Goal: Book appointment/travel/reservation

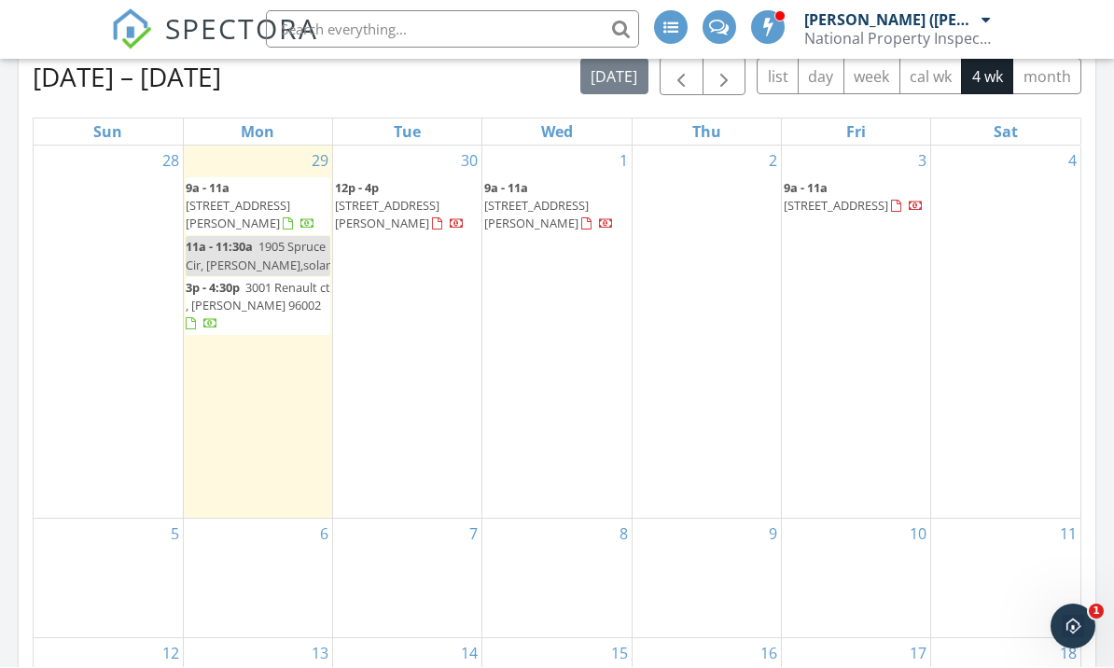
scroll to position [573, 0]
click at [391, 336] on div "30 12p - 4p [STREET_ADDRESS][PERSON_NAME]" at bounding box center [407, 333] width 148 height 372
click at [412, 520] on div "7" at bounding box center [407, 579] width 148 height 119
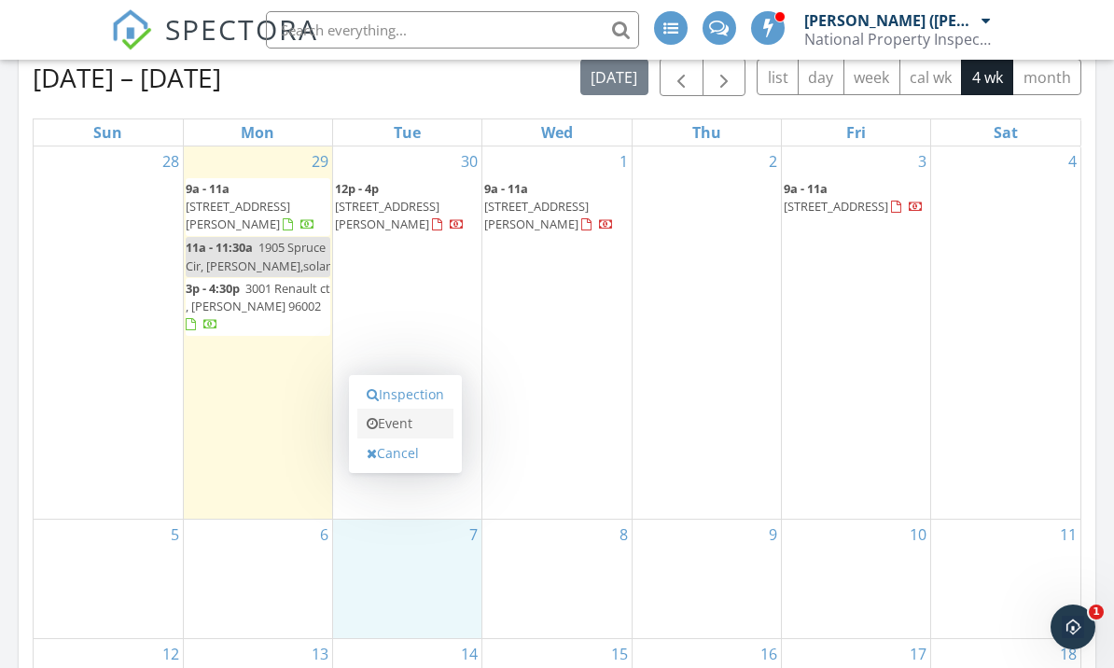
click at [415, 434] on link "Event" at bounding box center [405, 424] width 96 height 30
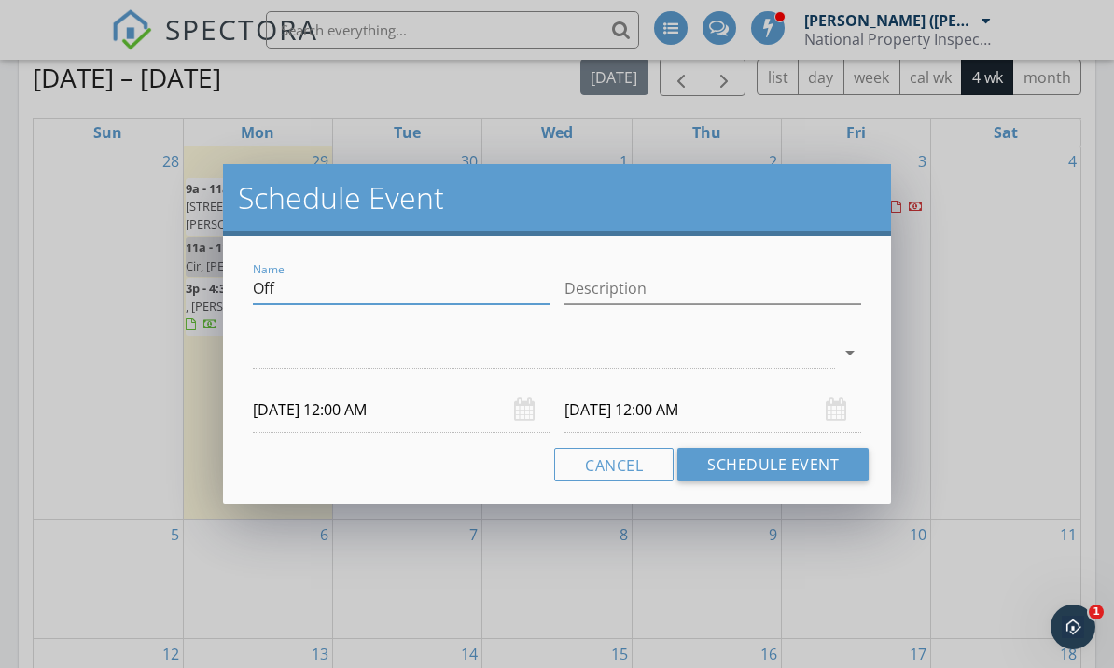
click at [348, 288] on input "Off" at bounding box center [401, 288] width 297 height 31
type input "O"
type input "Court"
click at [406, 356] on div at bounding box center [544, 353] width 582 height 31
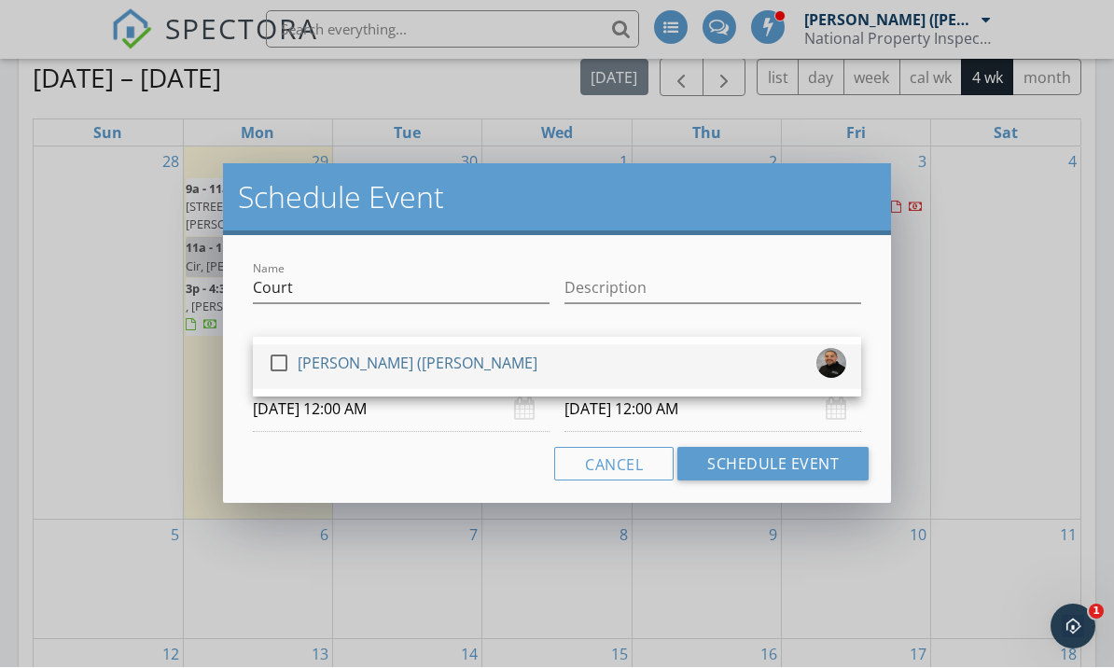
scroll to position [573, 0]
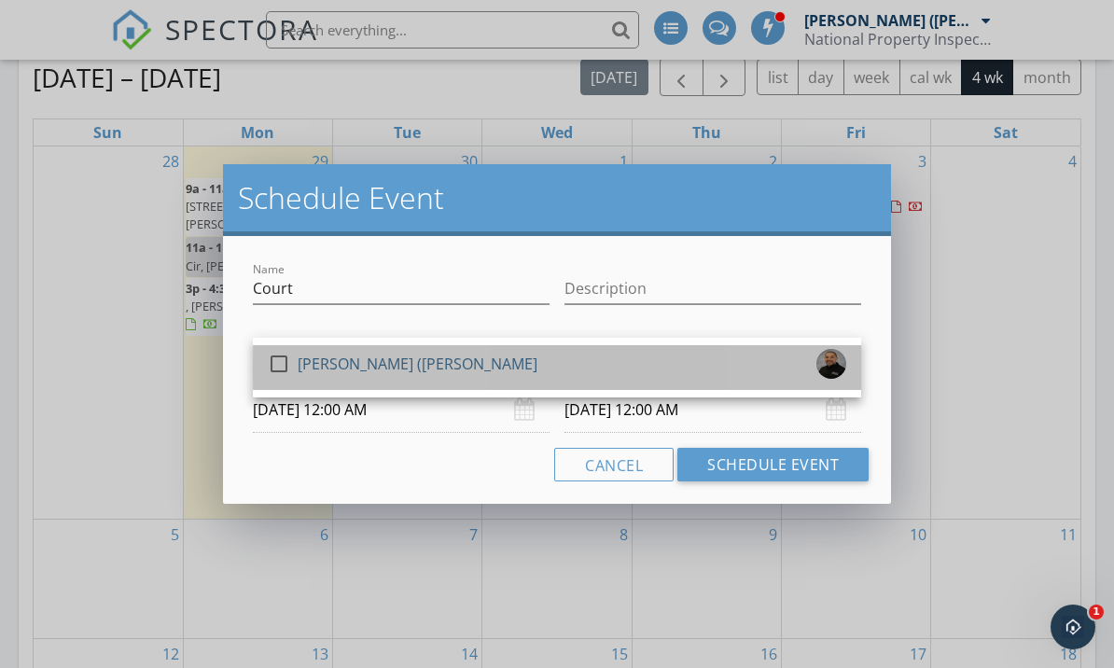
click at [401, 369] on div "[PERSON_NAME] ([PERSON_NAME]" at bounding box center [418, 364] width 240 height 30
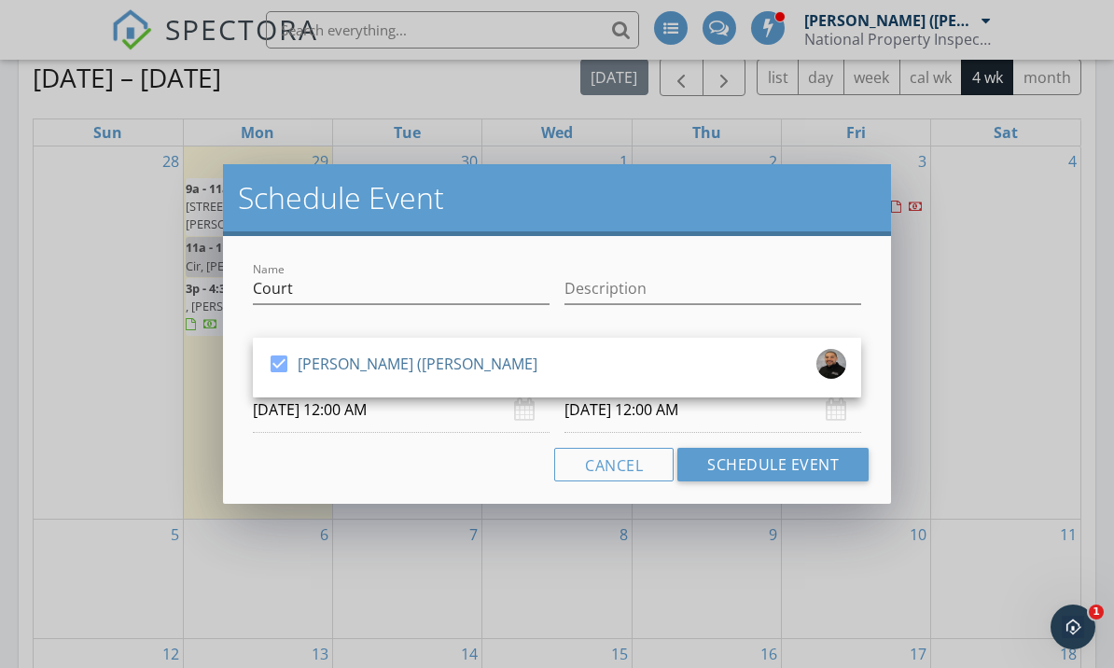
click at [472, 420] on input "[DATE] 12:00 AM" at bounding box center [401, 410] width 297 height 46
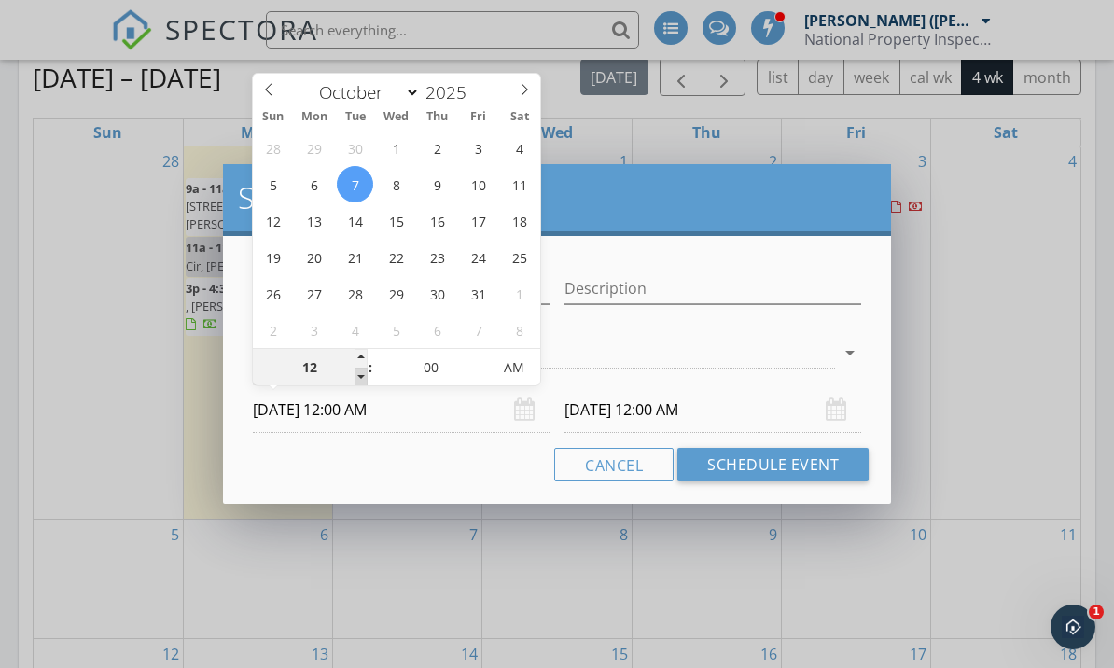
type input "11"
type input "[DATE] 11:00 PM"
click at [361, 375] on span at bounding box center [361, 377] width 13 height 19
type input "11"
type input "[DATE] 11:00 PM"
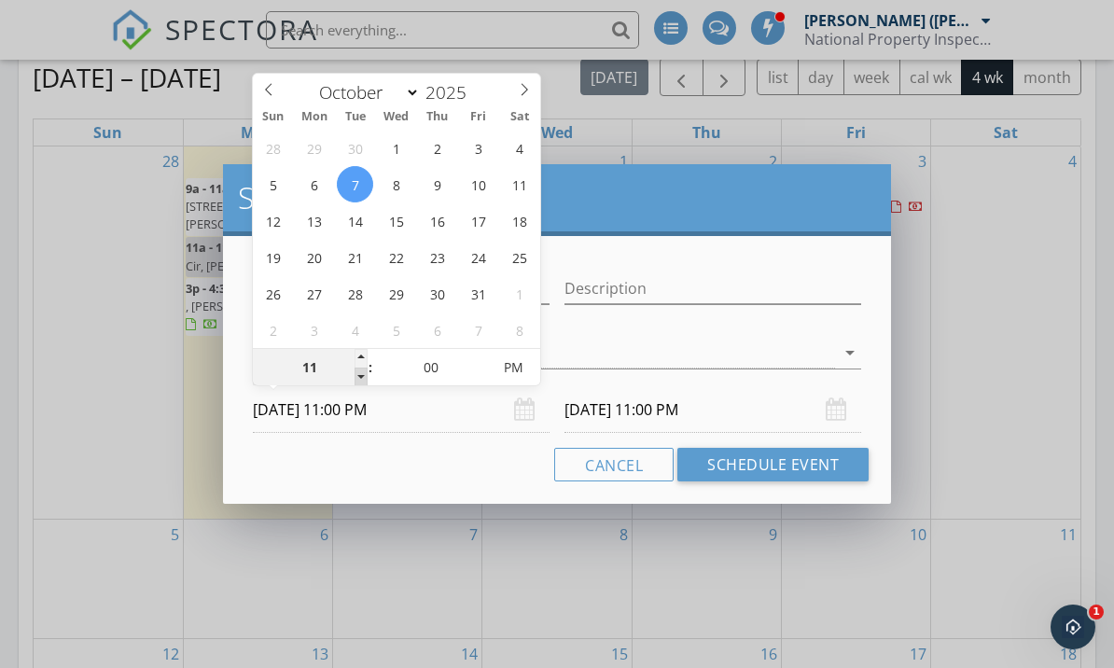
type input "10"
type input "[DATE] 10:00 PM"
click at [361, 375] on span at bounding box center [361, 377] width 13 height 19
type input "09"
type input "[DATE] 9:00 PM"
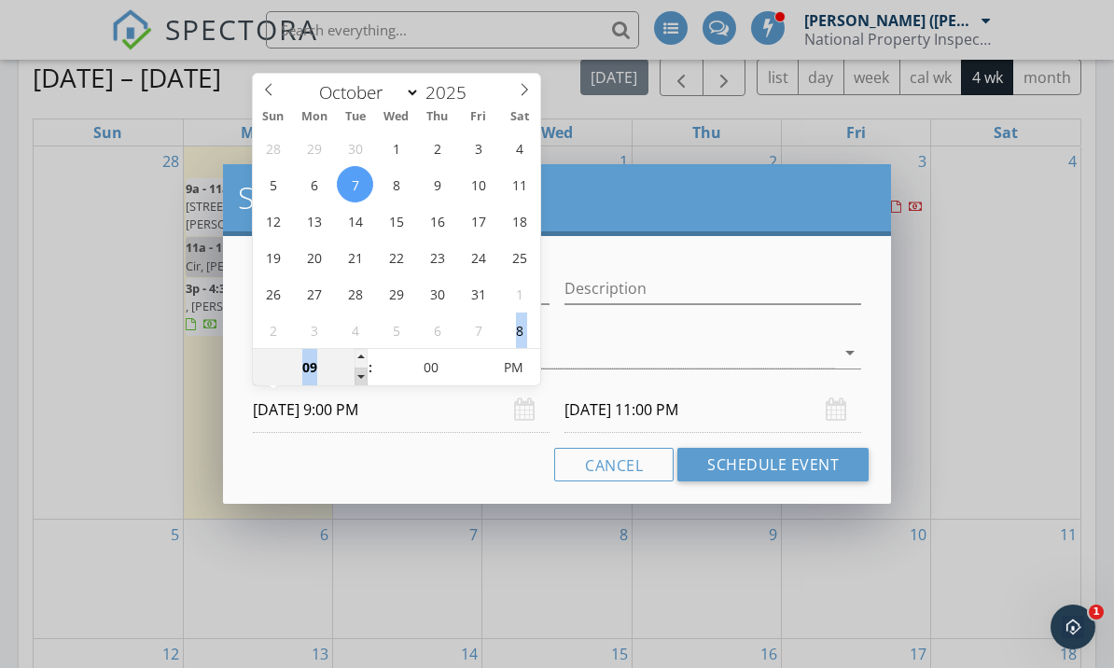
click at [361, 375] on span at bounding box center [361, 377] width 13 height 19
type input "09"
type input "[DATE] 9:00 PM"
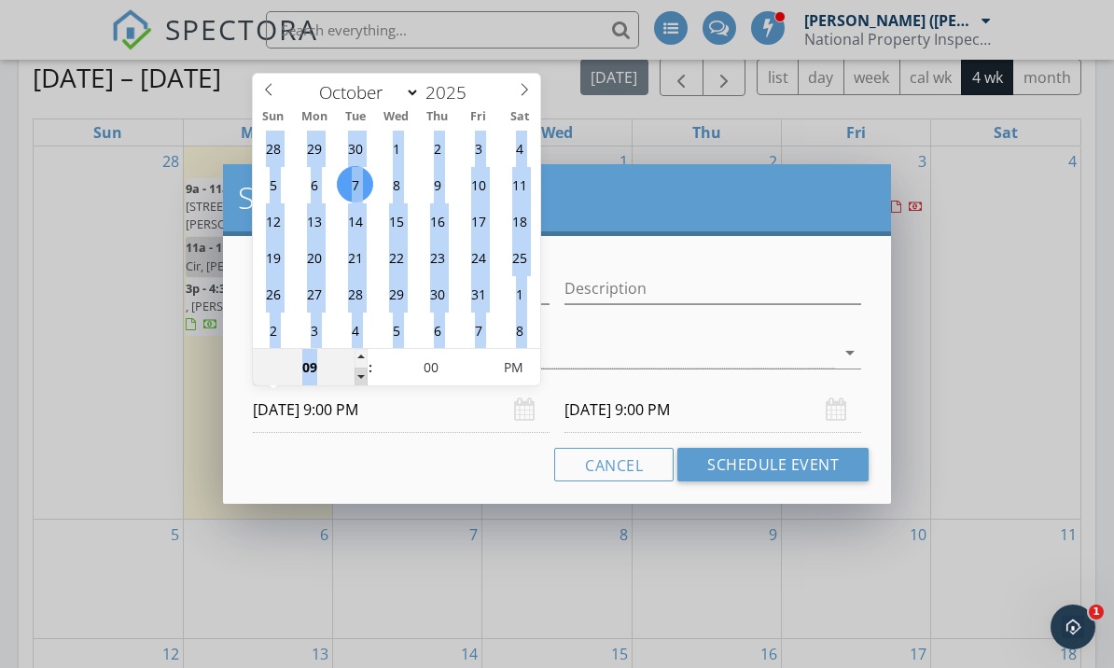
type input "08"
type input "[DATE] 8:00 PM"
click at [362, 374] on span at bounding box center [361, 377] width 13 height 19
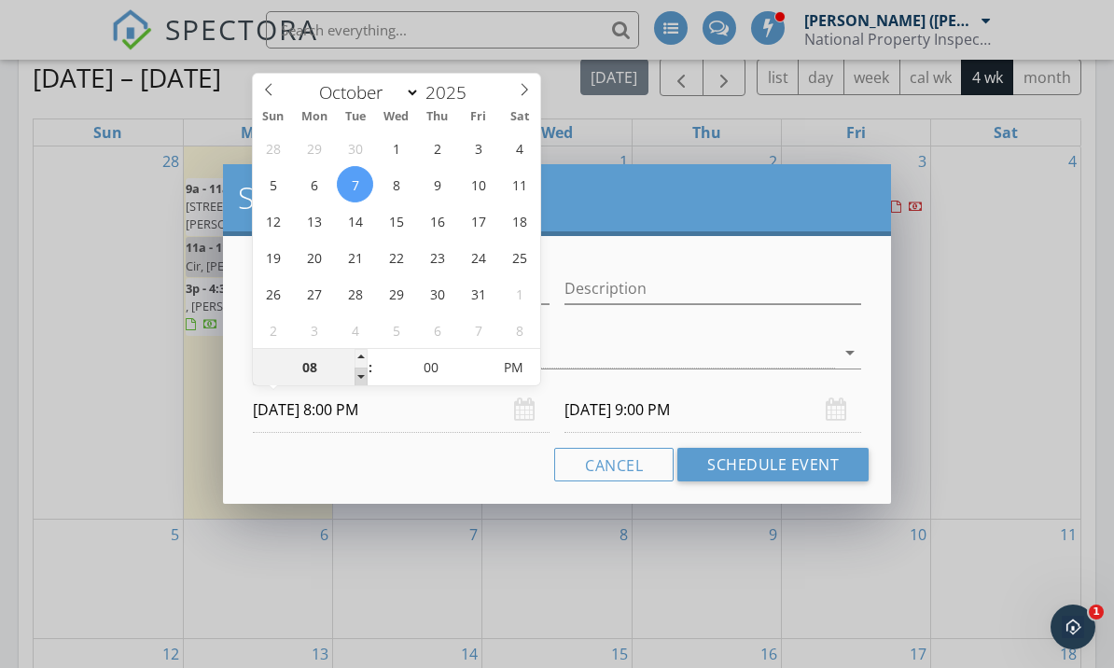
type input "08"
type input "[DATE] 8:00 PM"
type input "07"
type input "[DATE] 7:00 PM"
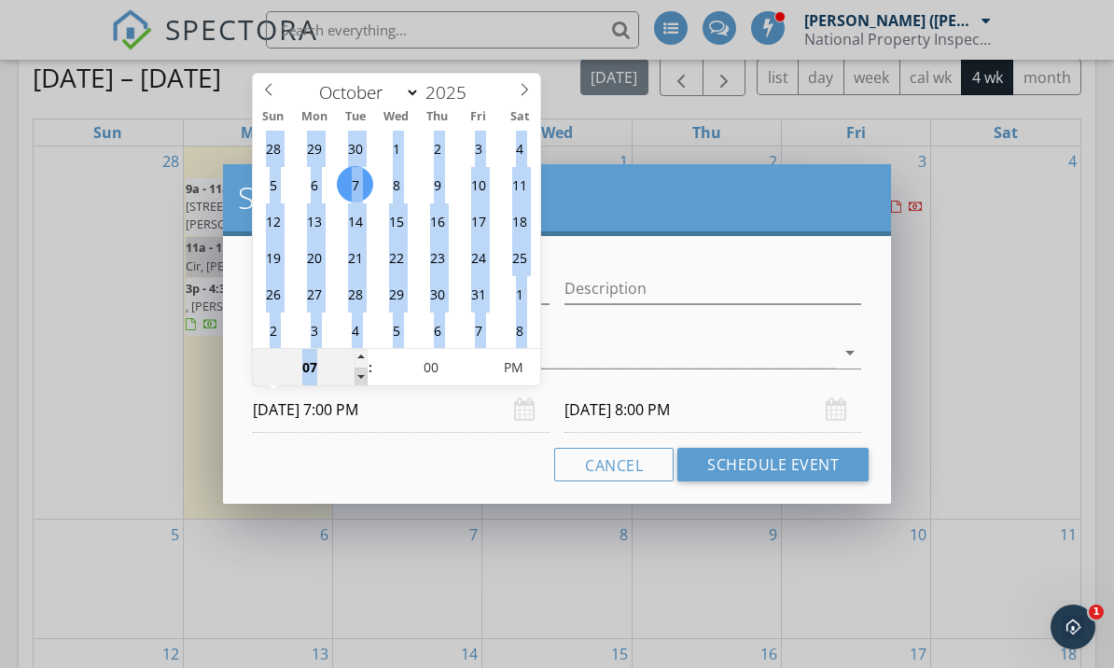
click at [362, 374] on span at bounding box center [361, 377] width 13 height 19
type input "07"
type input "[DATE] 7:00 PM"
type input "[DATE] 7:00 AM"
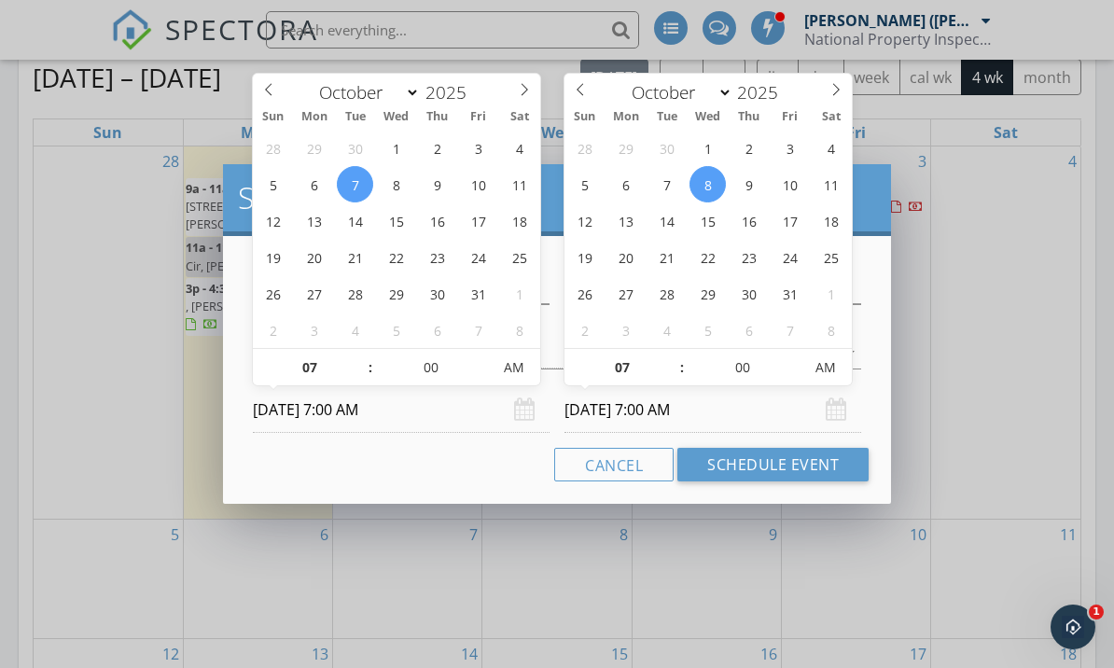
click at [627, 418] on input "[DATE] 7:00 AM" at bounding box center [713, 410] width 297 height 46
type input "[DATE] 7:00 AM"
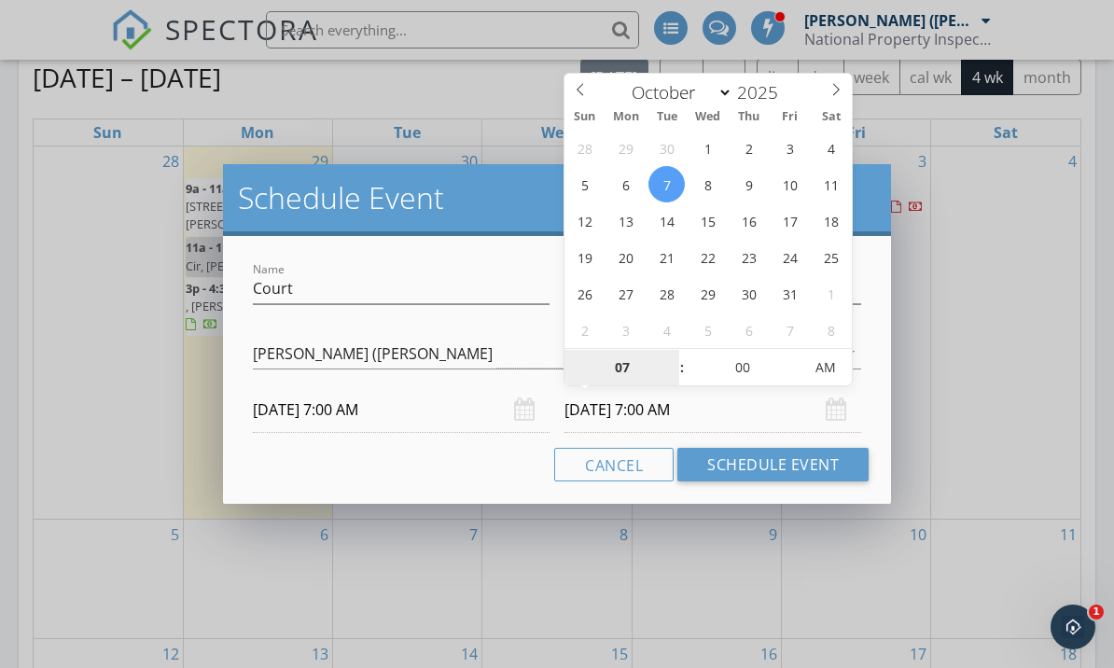
scroll to position [572, 0]
type input "08"
type input "[DATE] 8:00 AM"
click at [676, 357] on span at bounding box center [672, 359] width 13 height 19
type input "09"
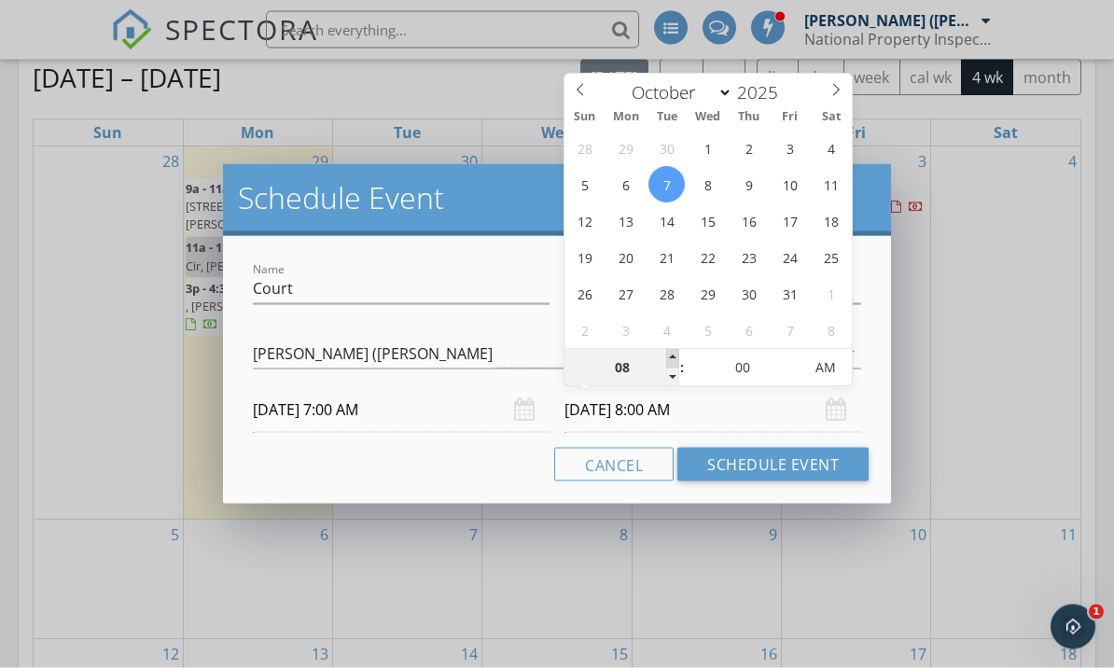
type input "[DATE] 9:00 AM"
click at [676, 357] on span at bounding box center [672, 359] width 13 height 19
type input "10"
type input "[DATE] 10:00 AM"
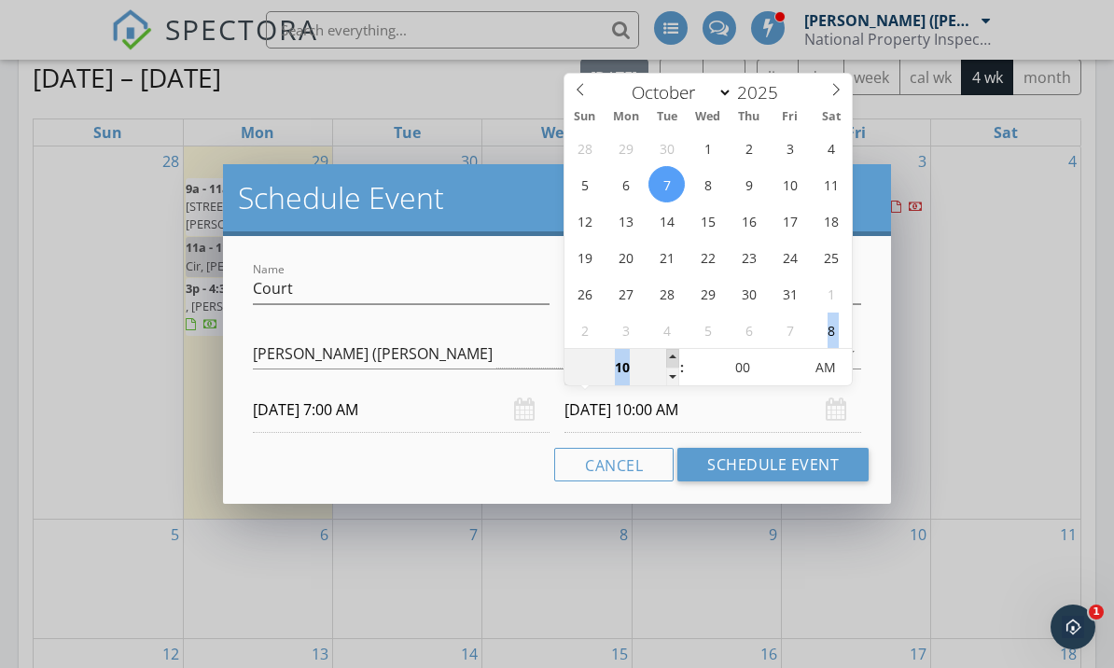
click at [676, 357] on span at bounding box center [672, 358] width 13 height 19
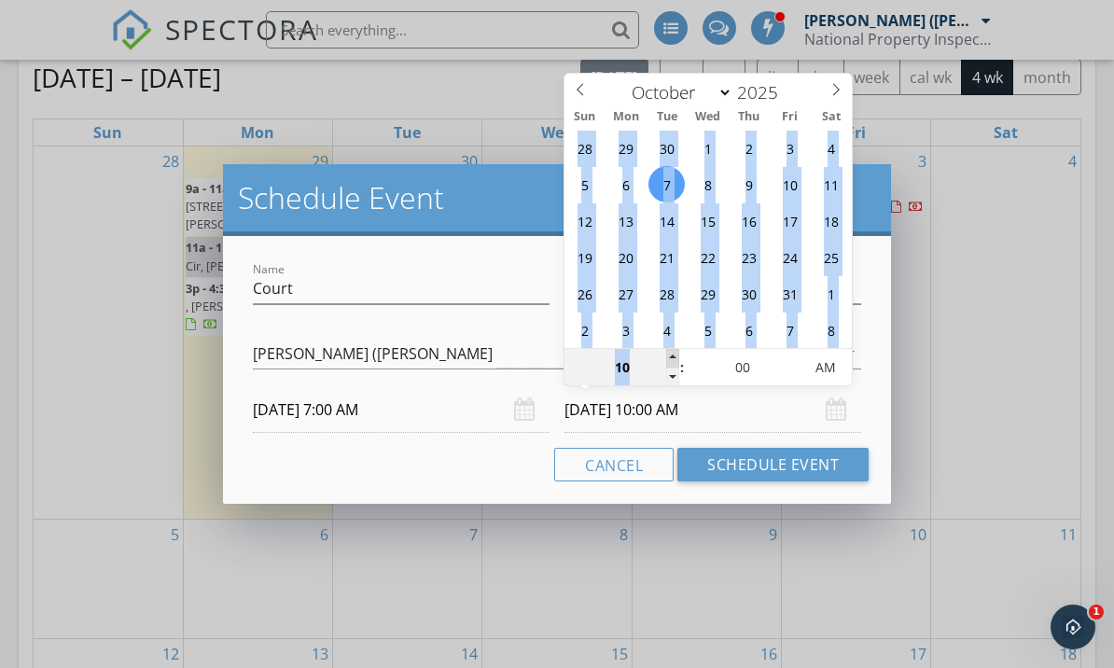
type input "11"
type input "[DATE] 11:00 AM"
click at [676, 357] on span at bounding box center [672, 358] width 13 height 19
type input "12"
type input "[DATE] 12:00 PM"
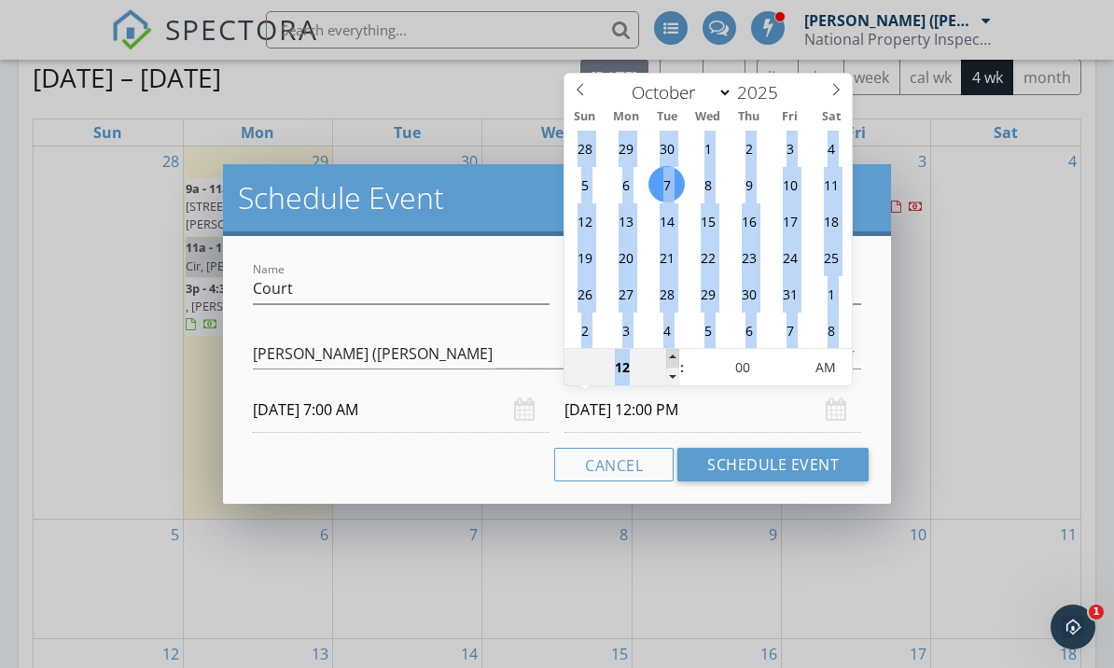
click at [676, 357] on span at bounding box center [672, 358] width 13 height 19
type input "01"
type input "[DATE] 1:00 PM"
click at [676, 357] on span at bounding box center [672, 358] width 13 height 19
type input "12"
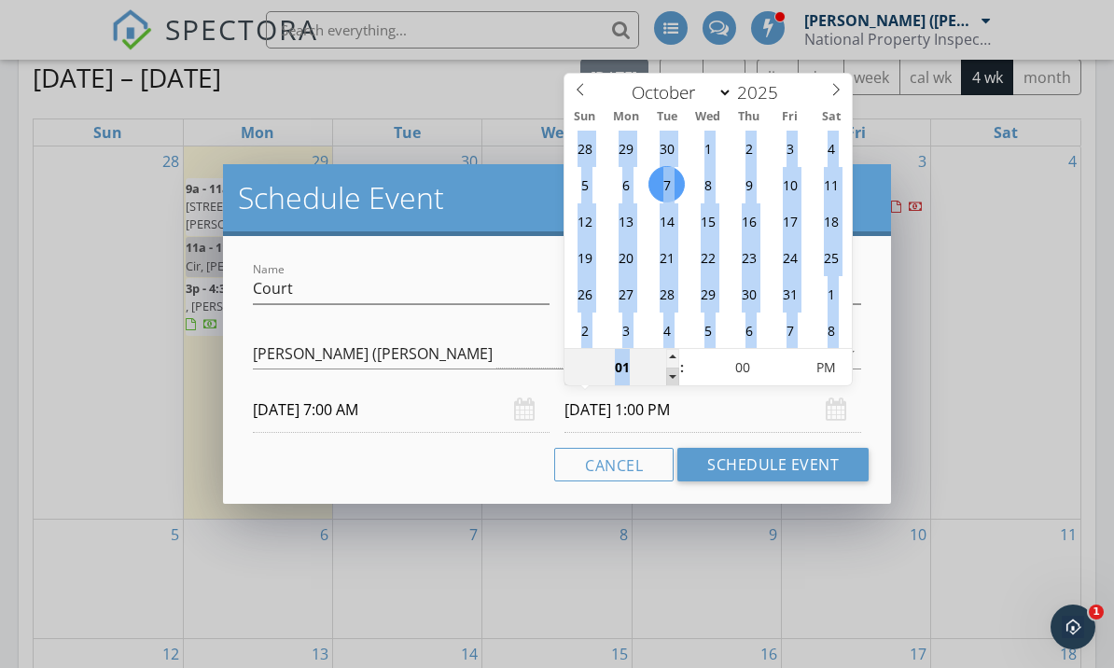
type input "[DATE] 12:00 PM"
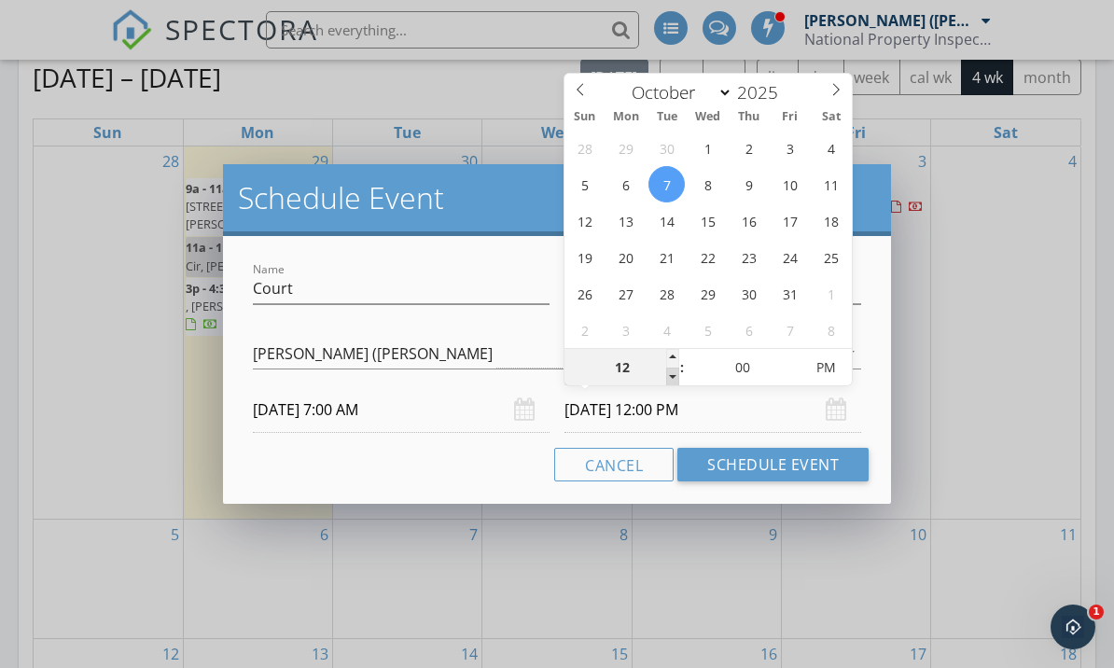
click at [673, 385] on span at bounding box center [672, 377] width 13 height 19
click at [729, 473] on button "Schedule Event" at bounding box center [773, 465] width 191 height 34
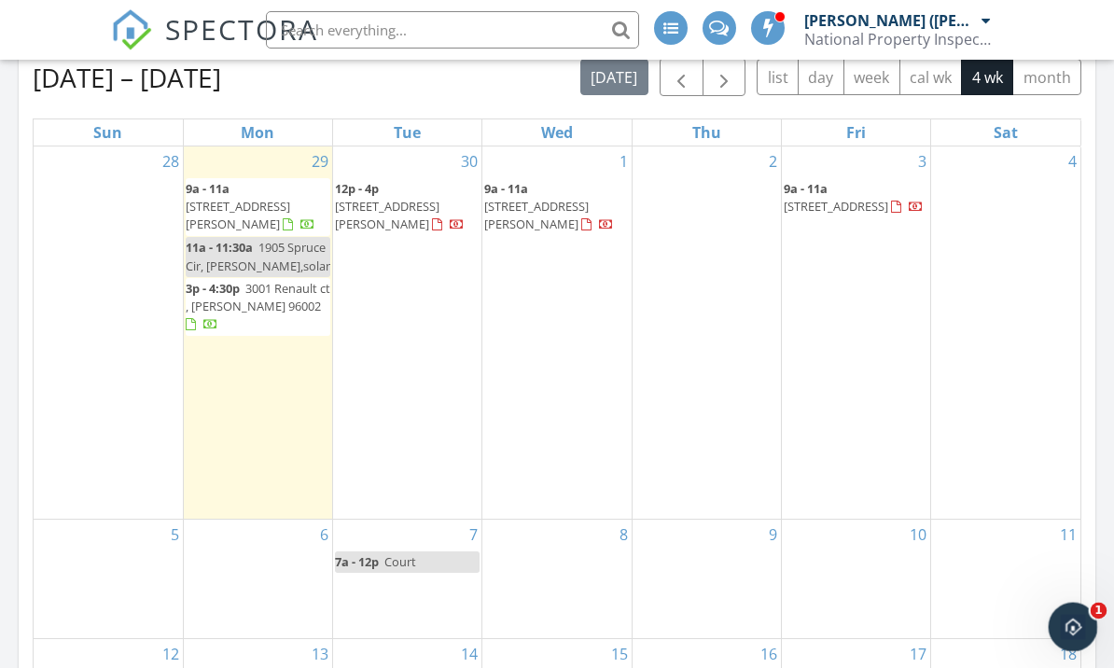
click at [1087, 621] on div "Open Intercom Messenger" at bounding box center [1071, 625] width 62 height 62
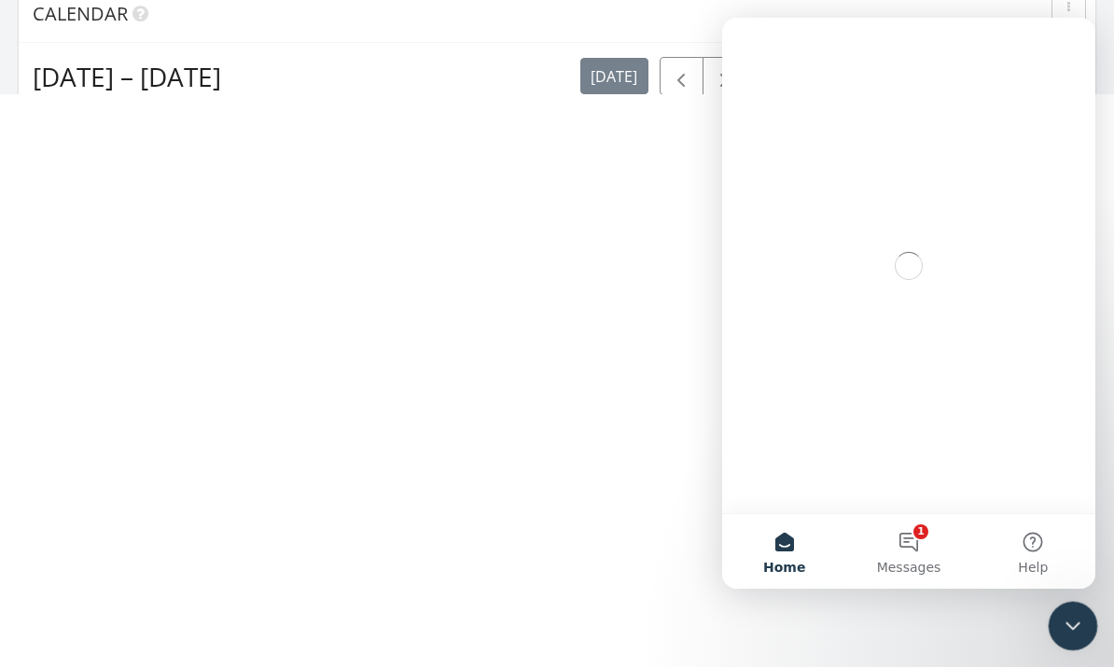
scroll to position [0, 0]
click at [916, 546] on button "1 Messages" at bounding box center [909, 551] width 124 height 75
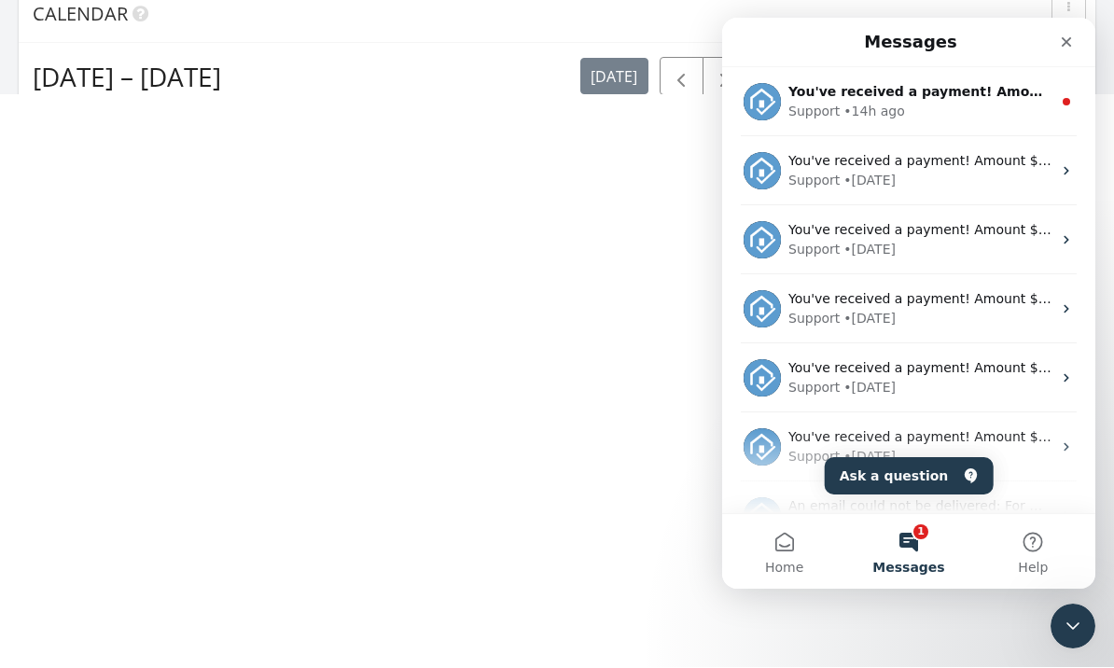
click at [1030, 111] on div "Support • 14h ago" at bounding box center [920, 112] width 263 height 20
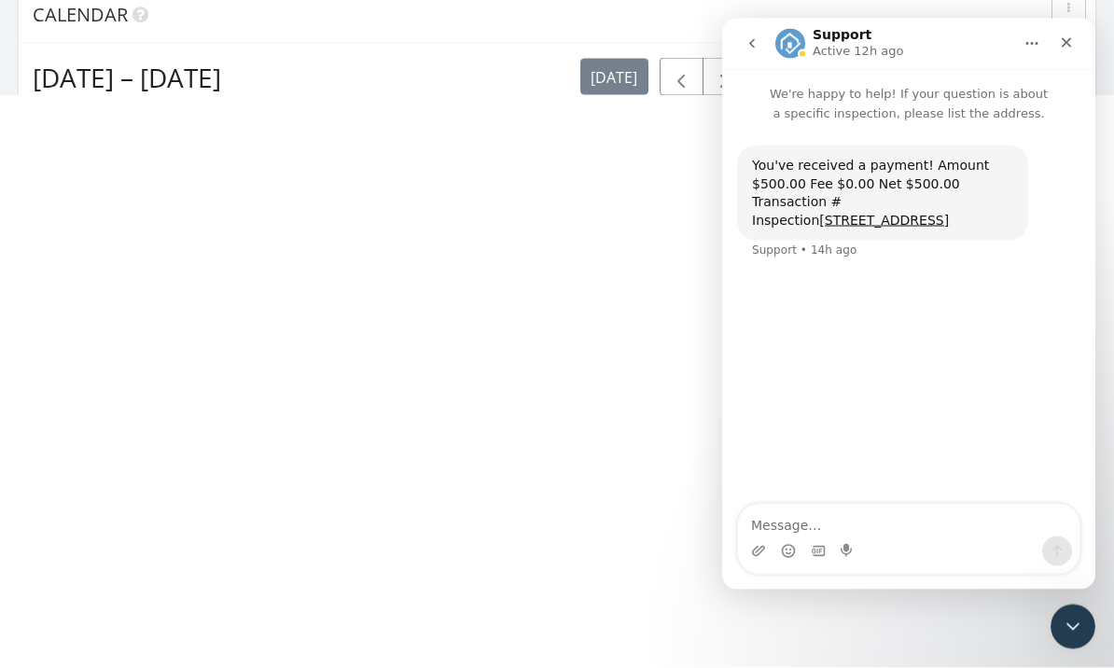
click at [751, 51] on button "go back" at bounding box center [752, 42] width 35 height 35
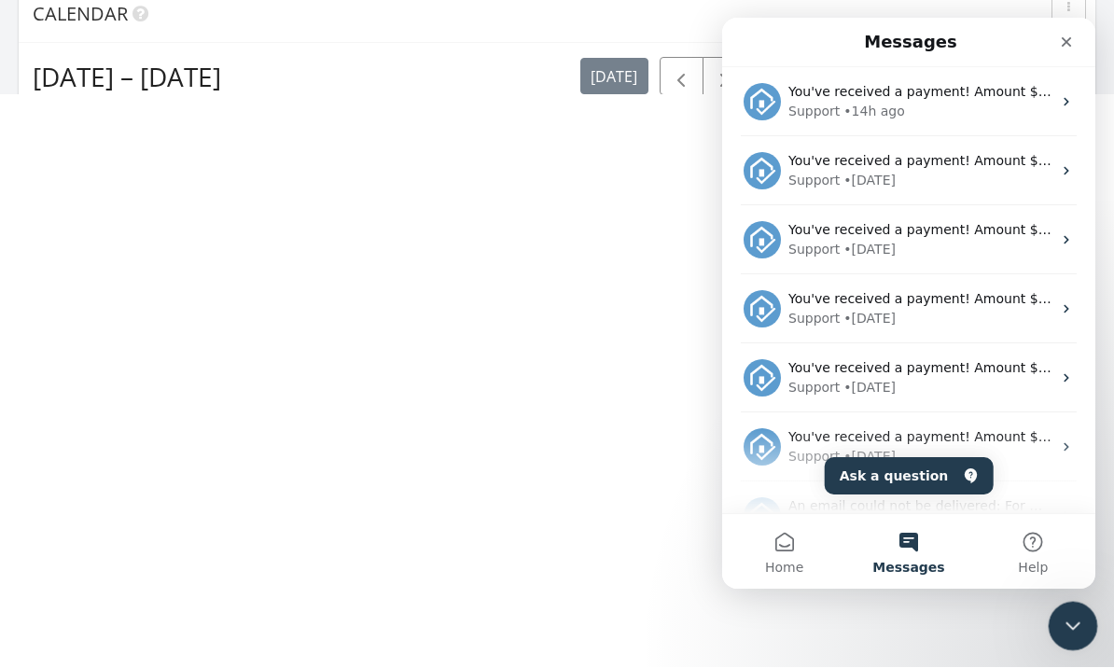
click at [1078, 620] on icon "Close Intercom Messenger" at bounding box center [1070, 623] width 22 height 22
